Goal: Transaction & Acquisition: Purchase product/service

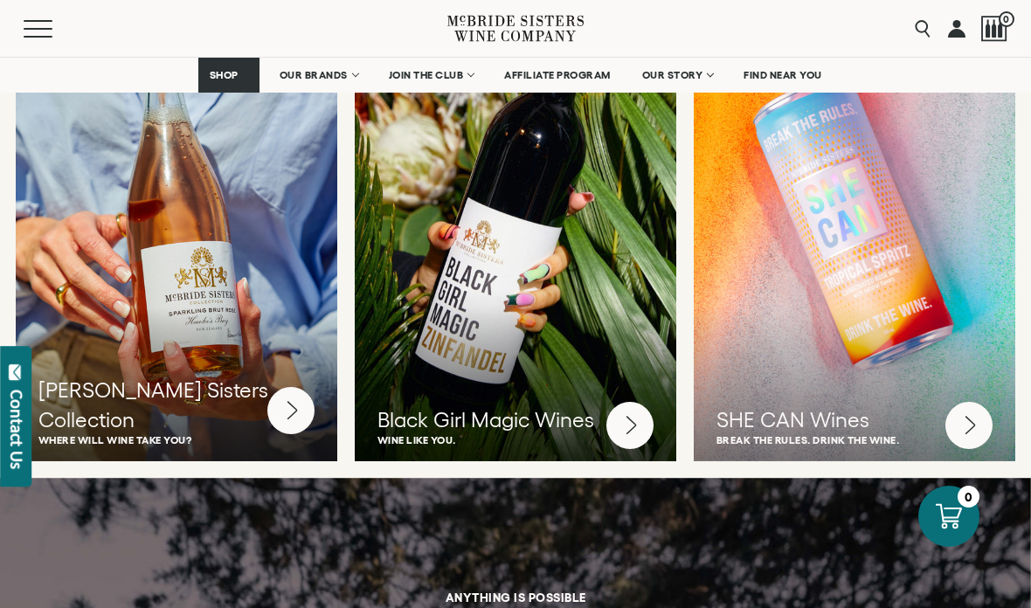
scroll to position [4600, 0]
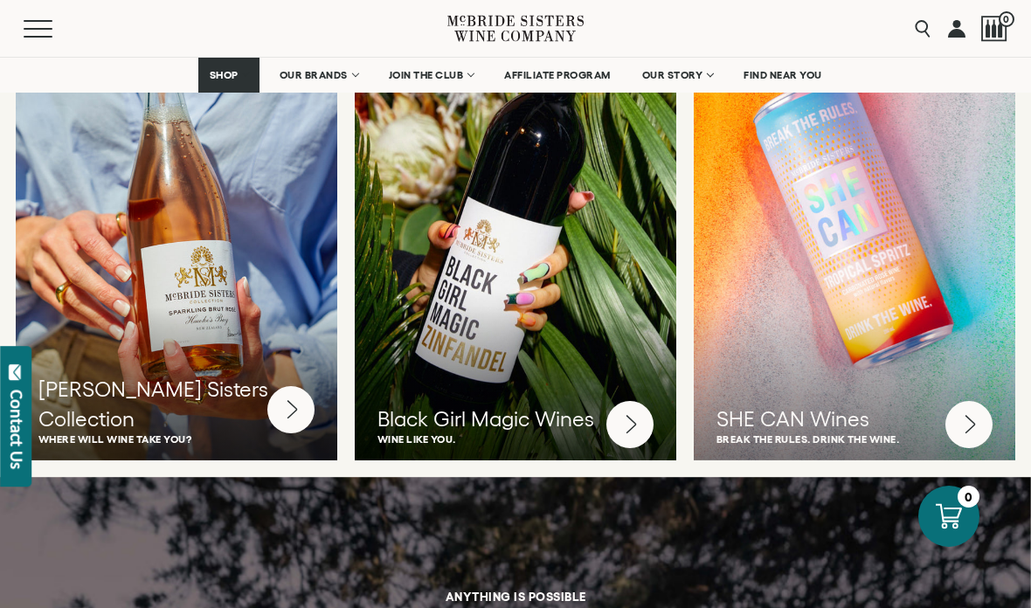
click at [961, 401] on circle at bounding box center [968, 424] width 47 height 47
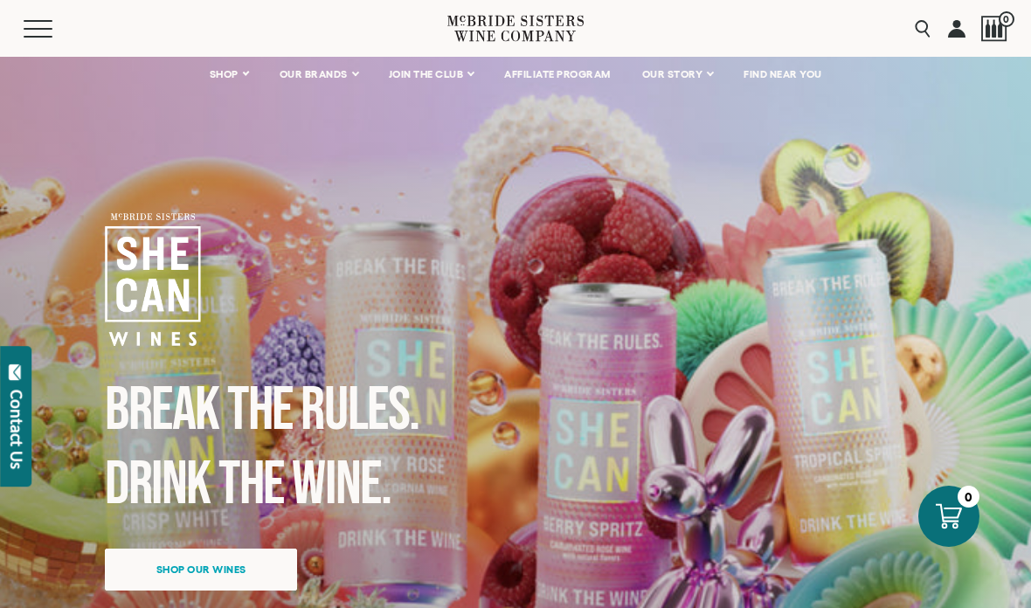
click at [278, 548] on link "Shop our wines" at bounding box center [201, 569] width 192 height 42
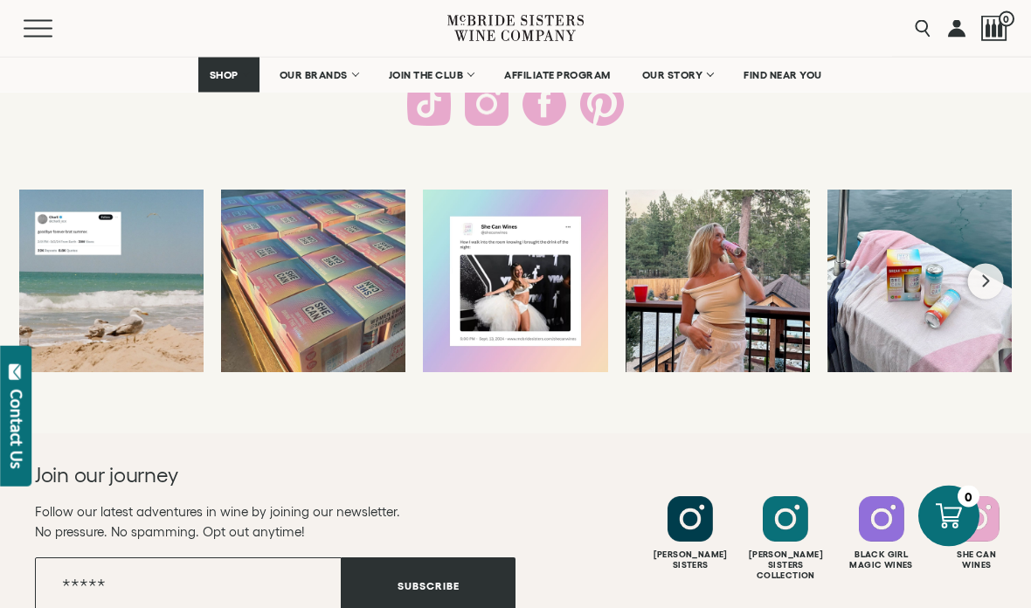
scroll to position [3385, 0]
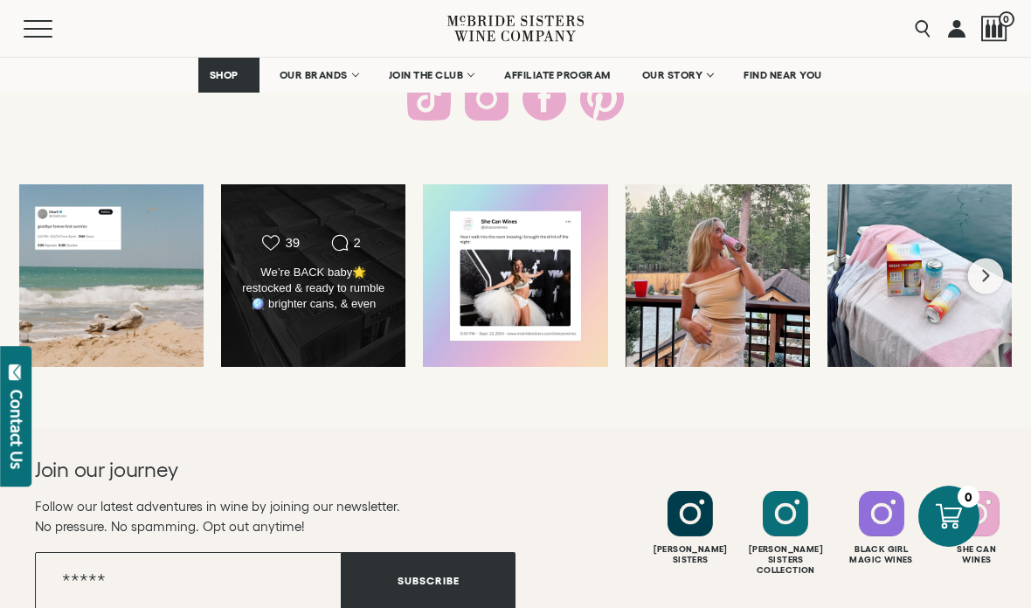
click at [329, 308] on div "We’re BACK baby🌟 restocked & ready to rumble🪩 brighter cans, & even MORE delish…" at bounding box center [313, 289] width 149 height 49
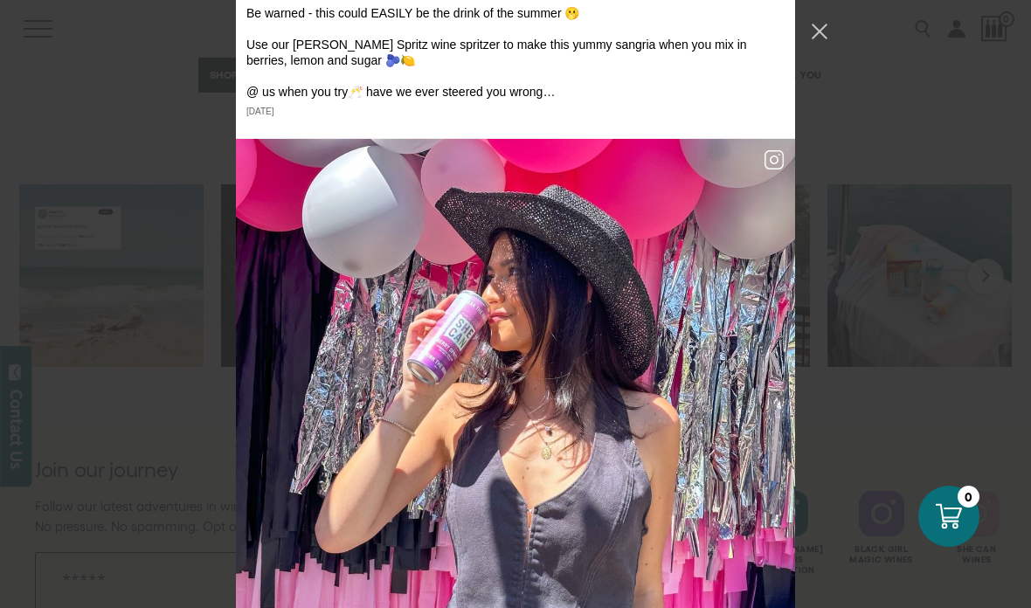
scroll to position [14098, 0]
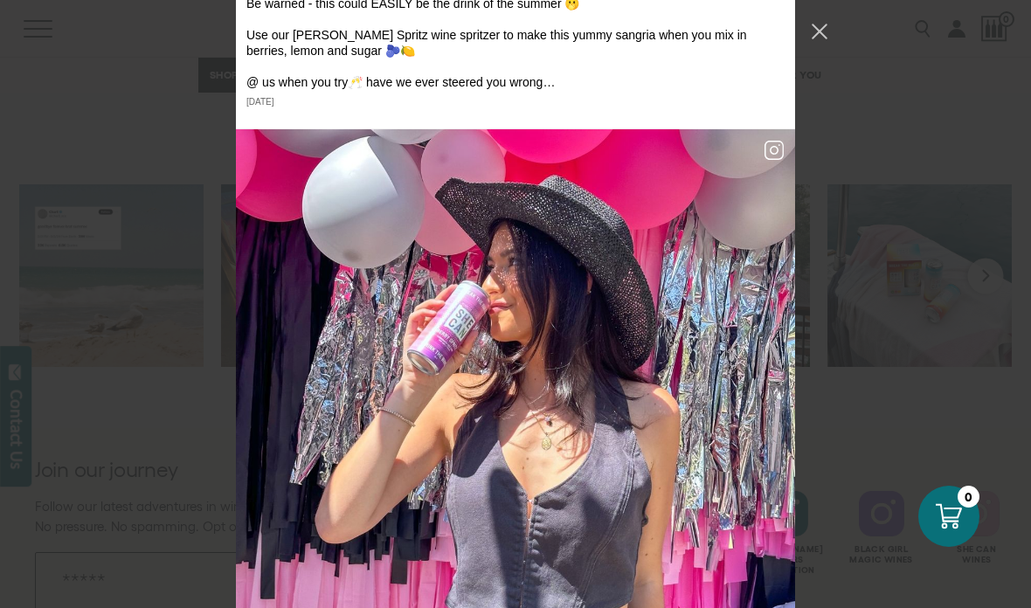
click at [910, 417] on div "undefined Share cue the tears... September 20, 2024" at bounding box center [515, 304] width 1031 height 608
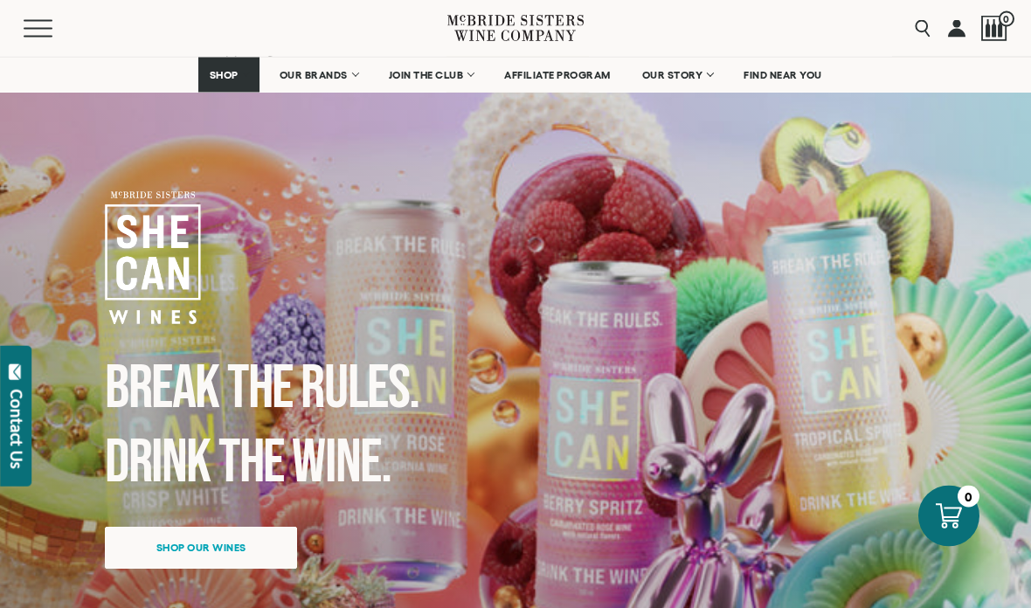
scroll to position [0, 0]
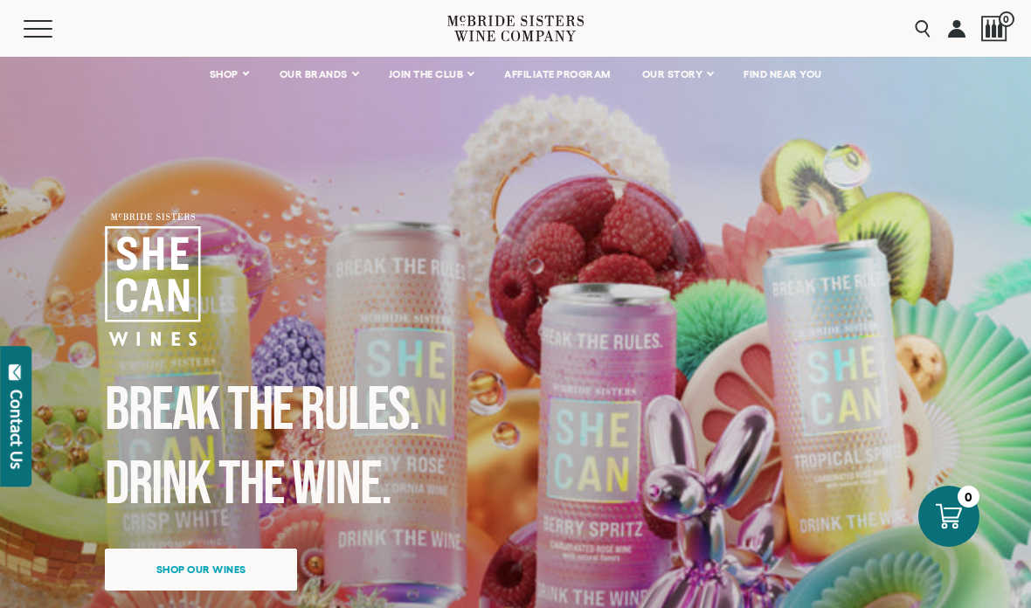
click at [311, 84] on link "OUR BRANDS" at bounding box center [318, 74] width 100 height 35
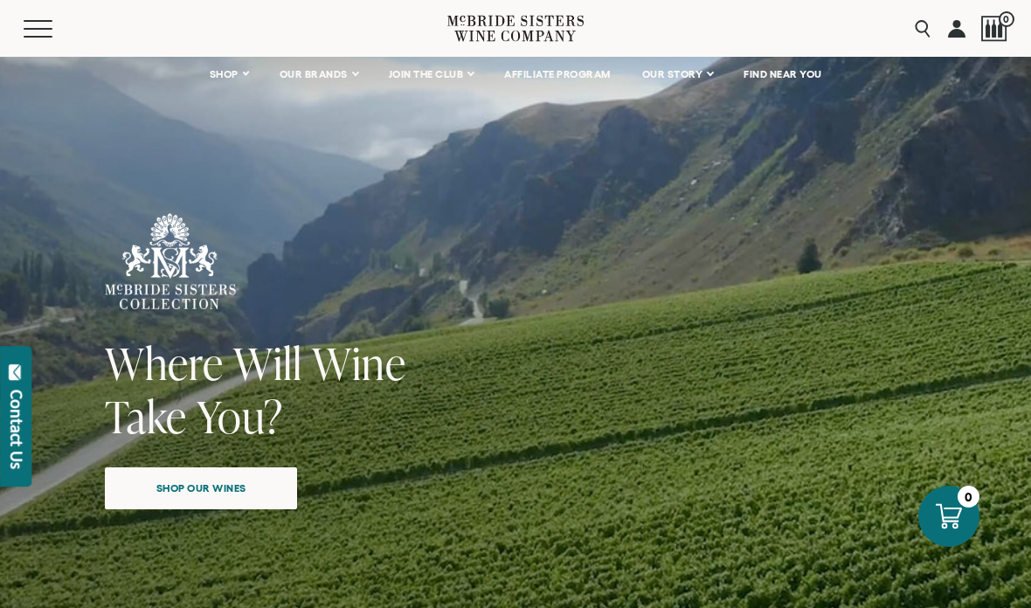
click at [191, 489] on span "Shop our wines" at bounding box center [201, 488] width 151 height 34
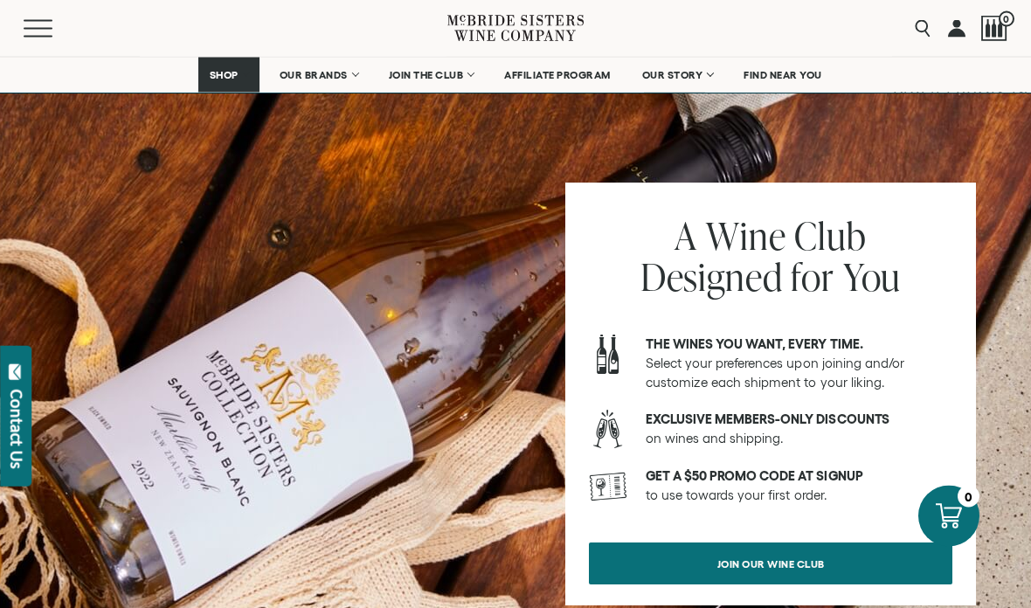
scroll to position [6019, 0]
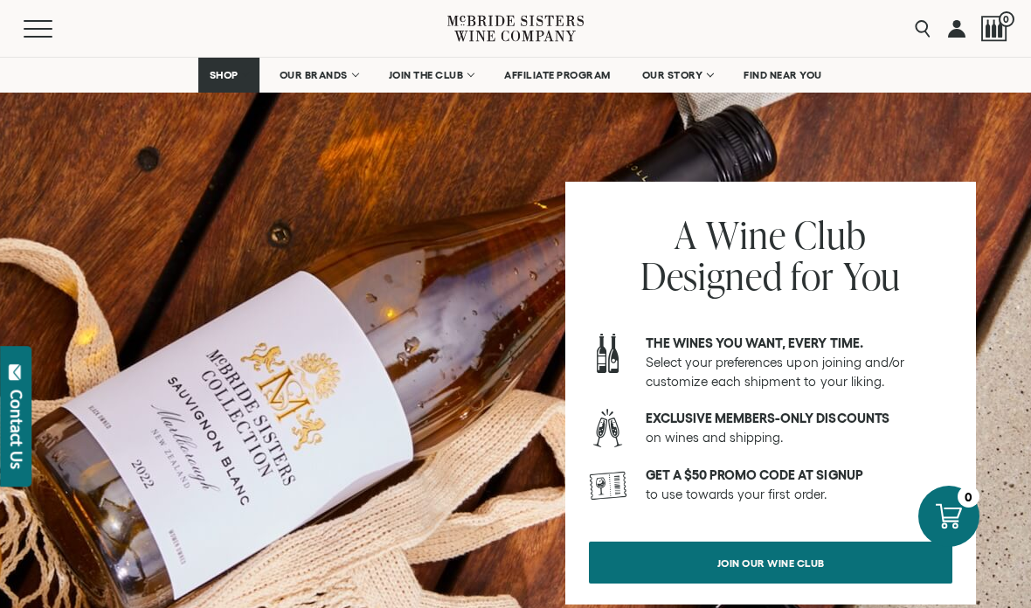
click at [830, 546] on span "join our wine club" at bounding box center [770, 563] width 169 height 34
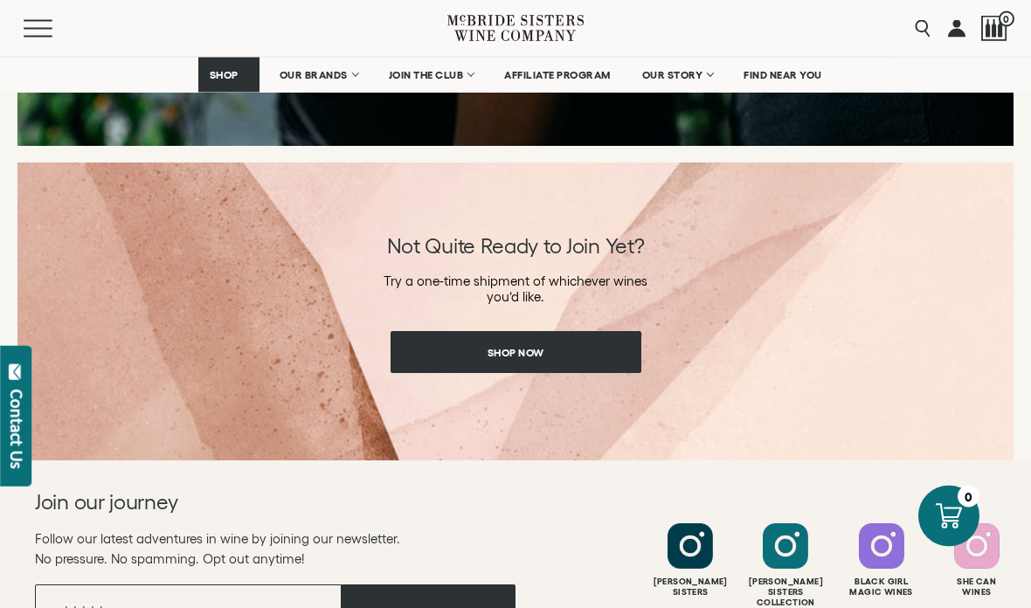
scroll to position [2715, 0]
